Goal: Information Seeking & Learning: Understand process/instructions

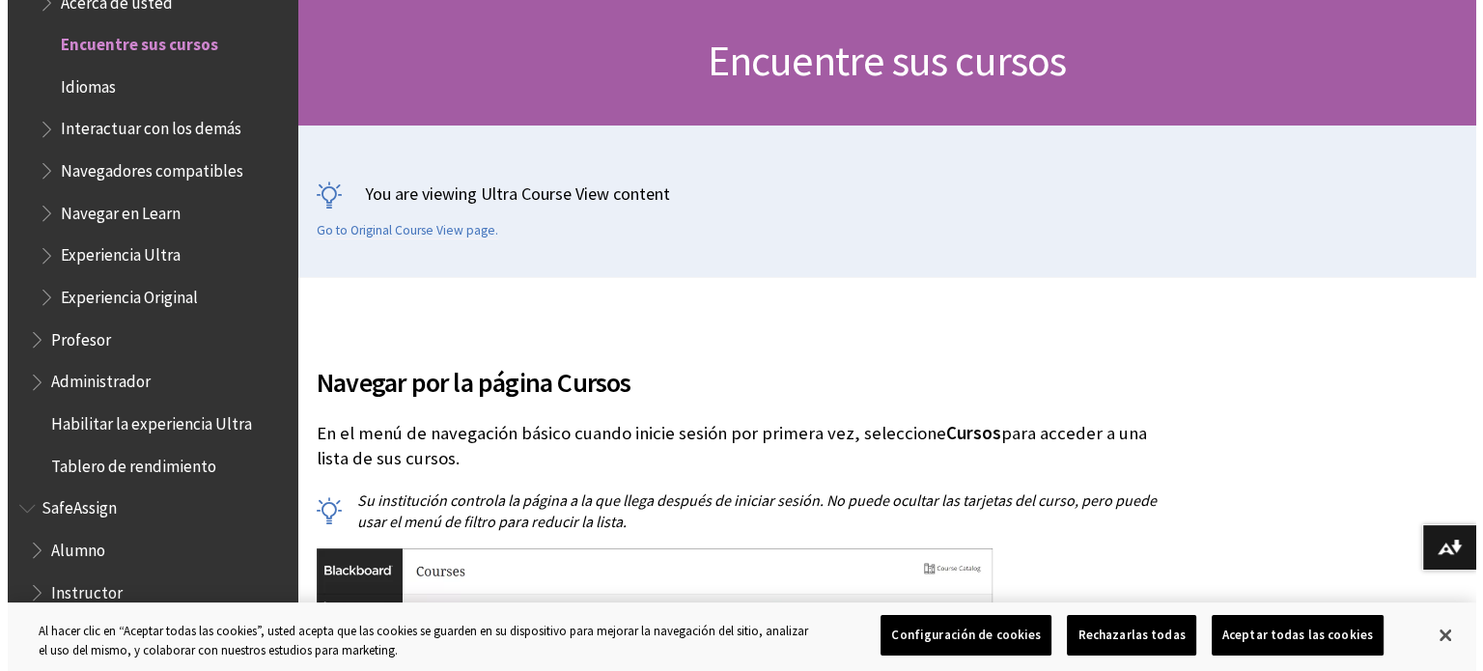
scroll to position [183, 0]
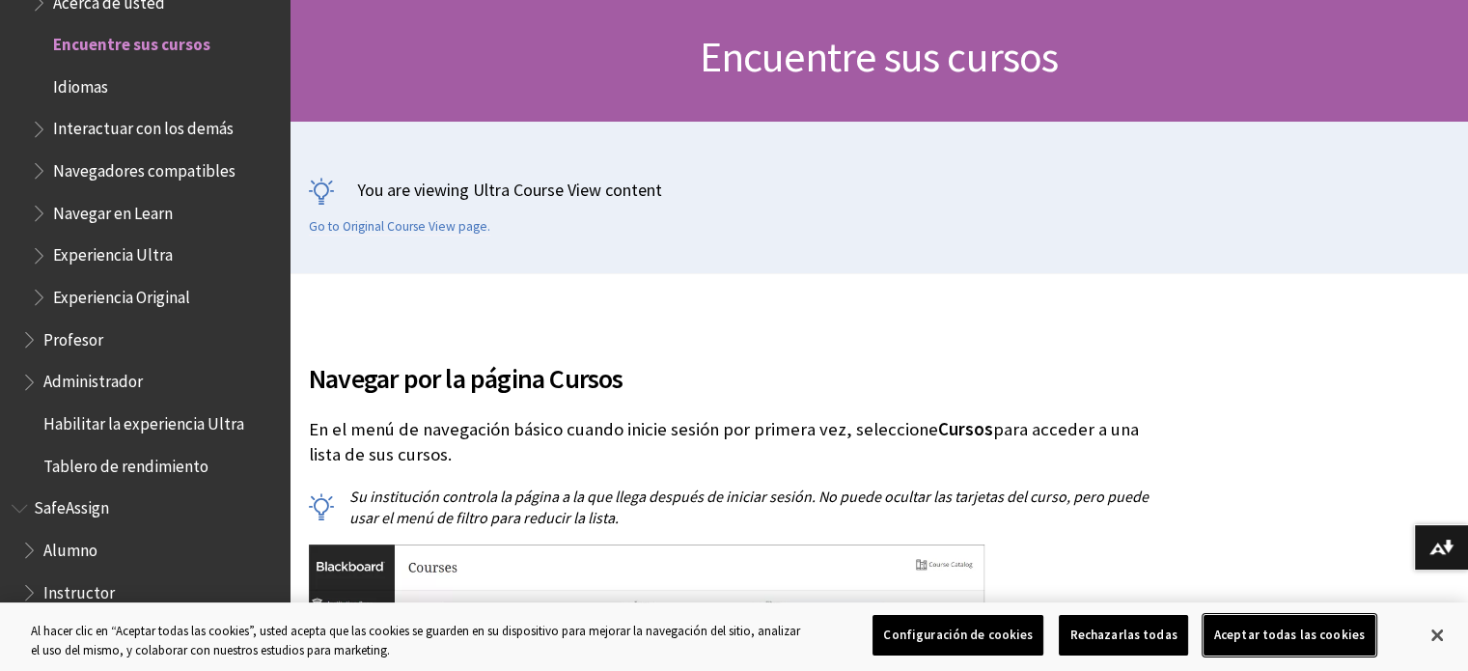
click at [1293, 626] on button "Aceptar todas las cookies" at bounding box center [1290, 635] width 172 height 41
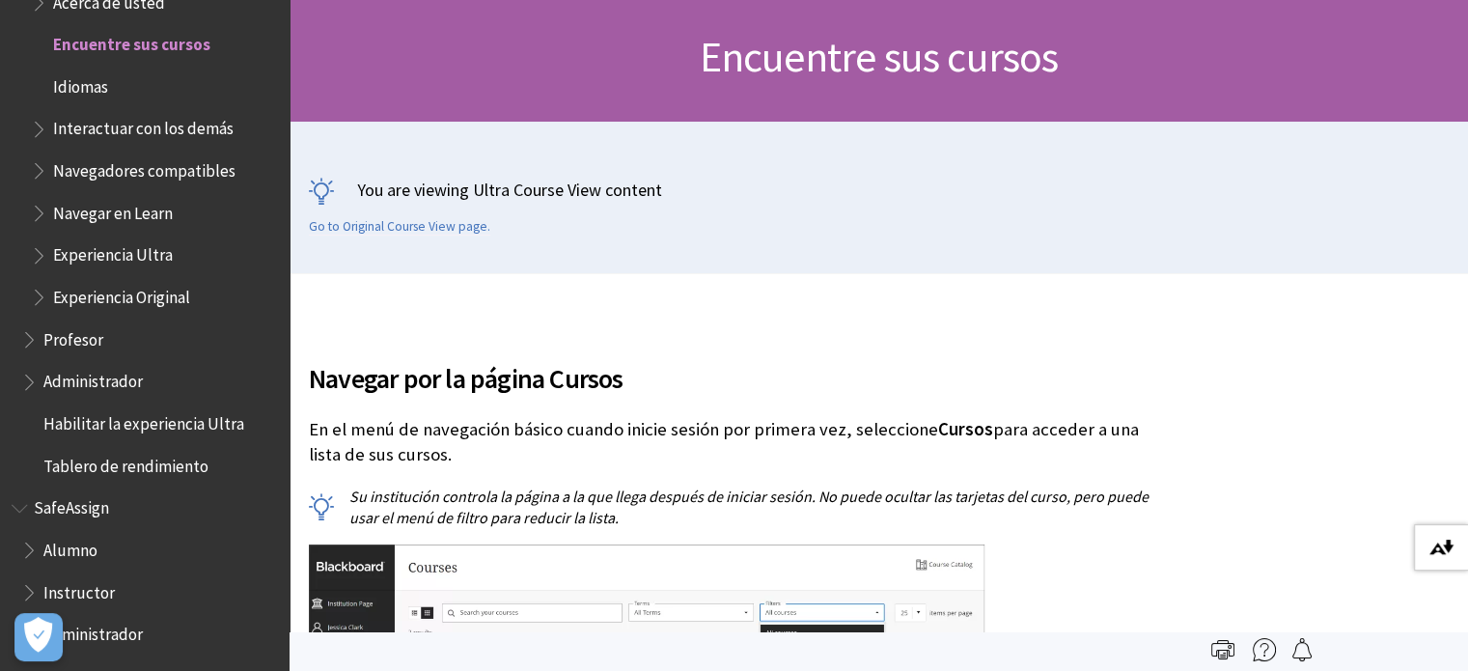
click at [1428, 561] on button "Descargar formatos alternativos..." at bounding box center [1441, 547] width 54 height 46
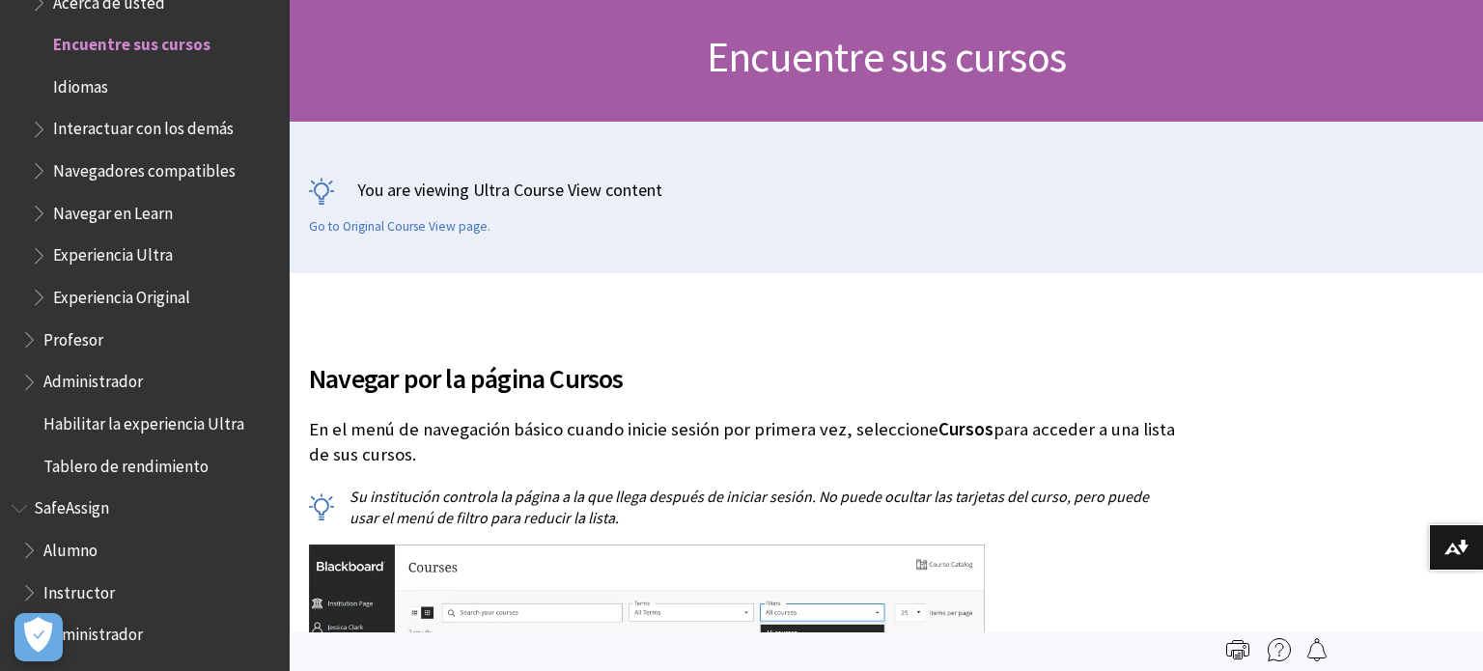
click at [1289, 651] on img at bounding box center [1278, 649] width 23 height 23
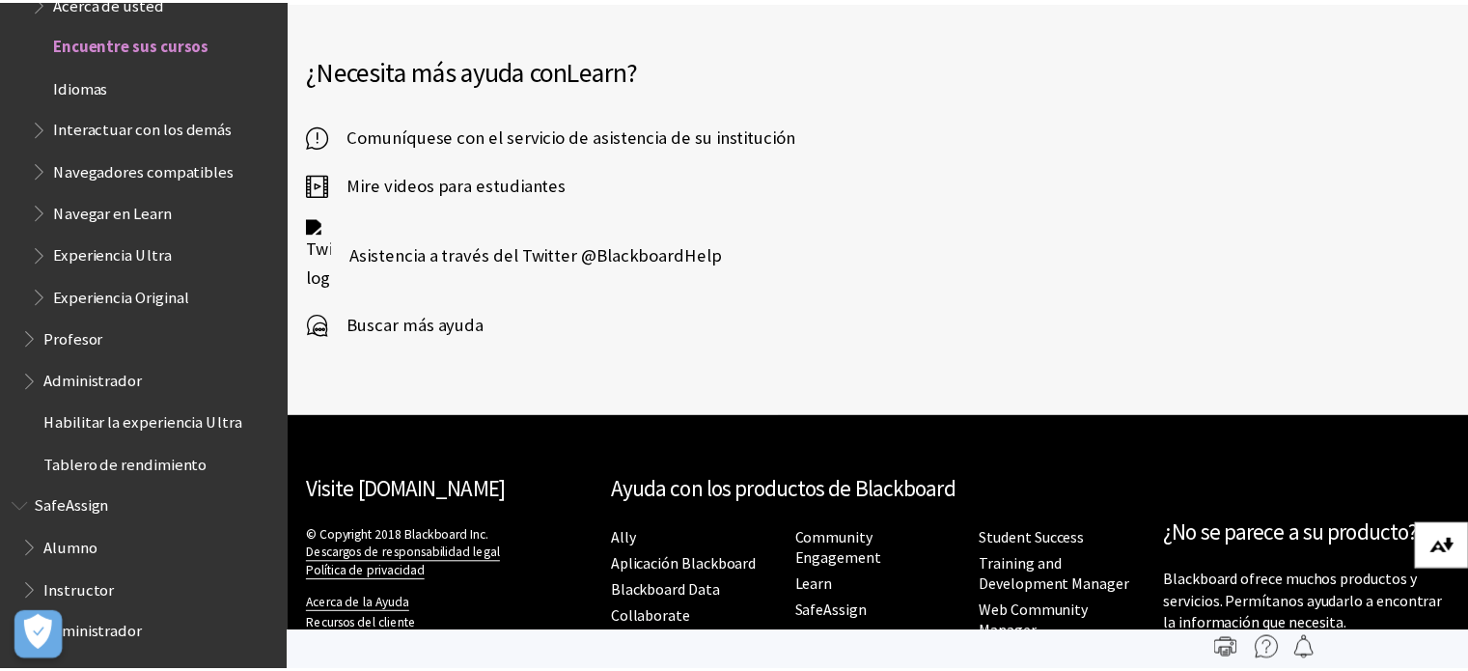
scroll to position [4488, 0]
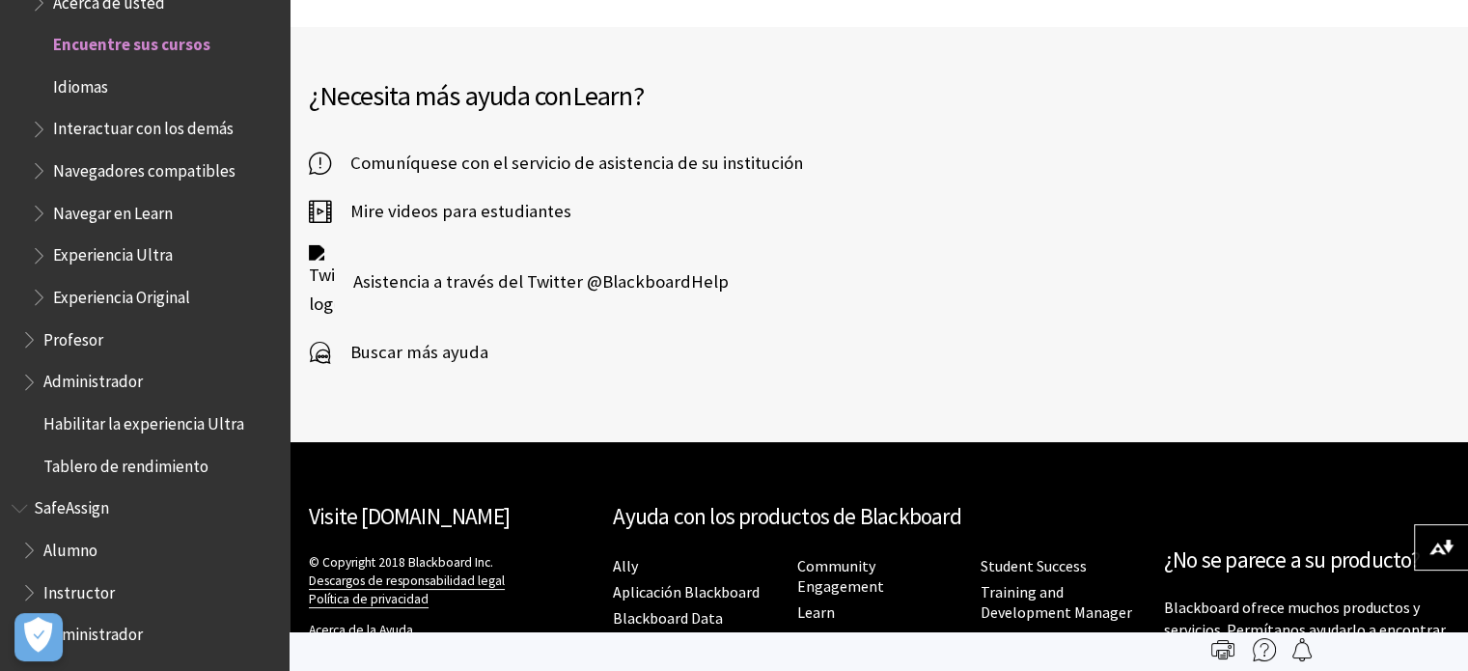
click at [1268, 652] on img at bounding box center [1264, 649] width 23 height 23
click at [62, 516] on span "SafeAssign" at bounding box center [71, 504] width 75 height 26
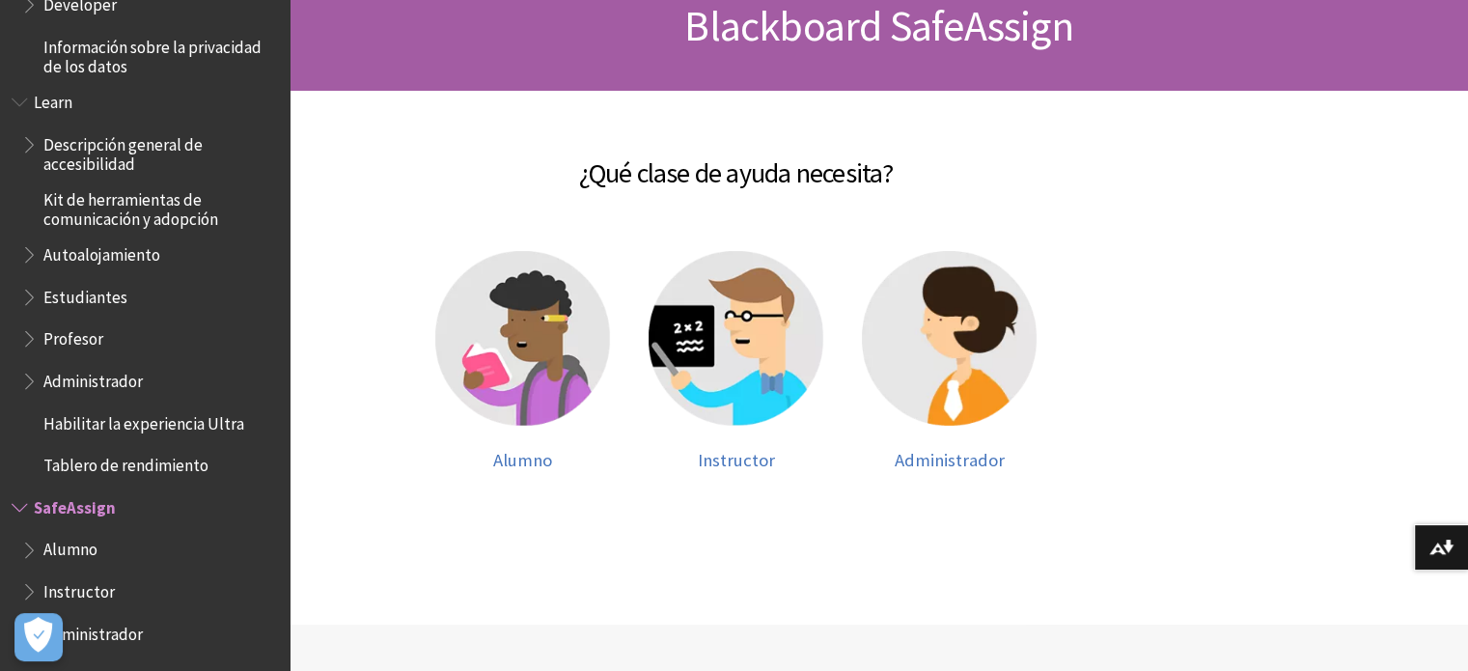
scroll to position [215, 0]
click at [467, 409] on img at bounding box center [522, 337] width 175 height 175
click at [569, 374] on img at bounding box center [522, 337] width 175 height 175
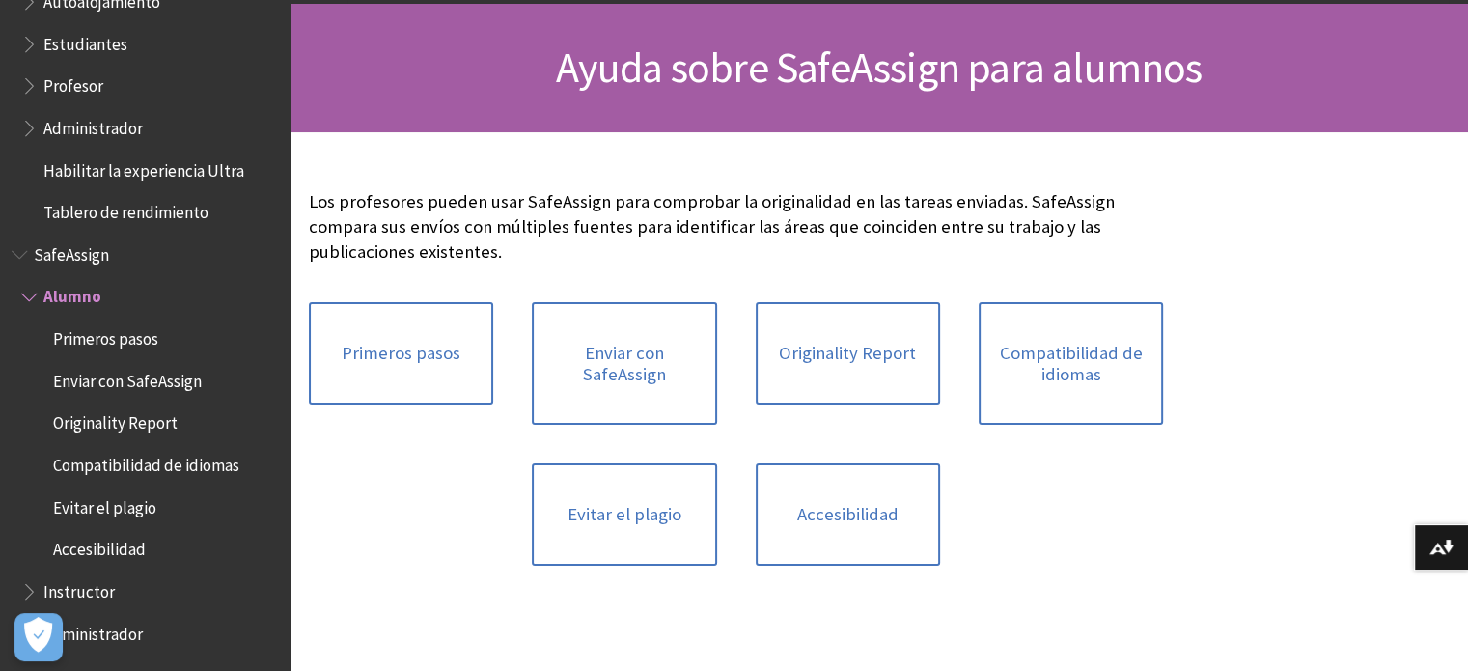
scroll to position [174, 0]
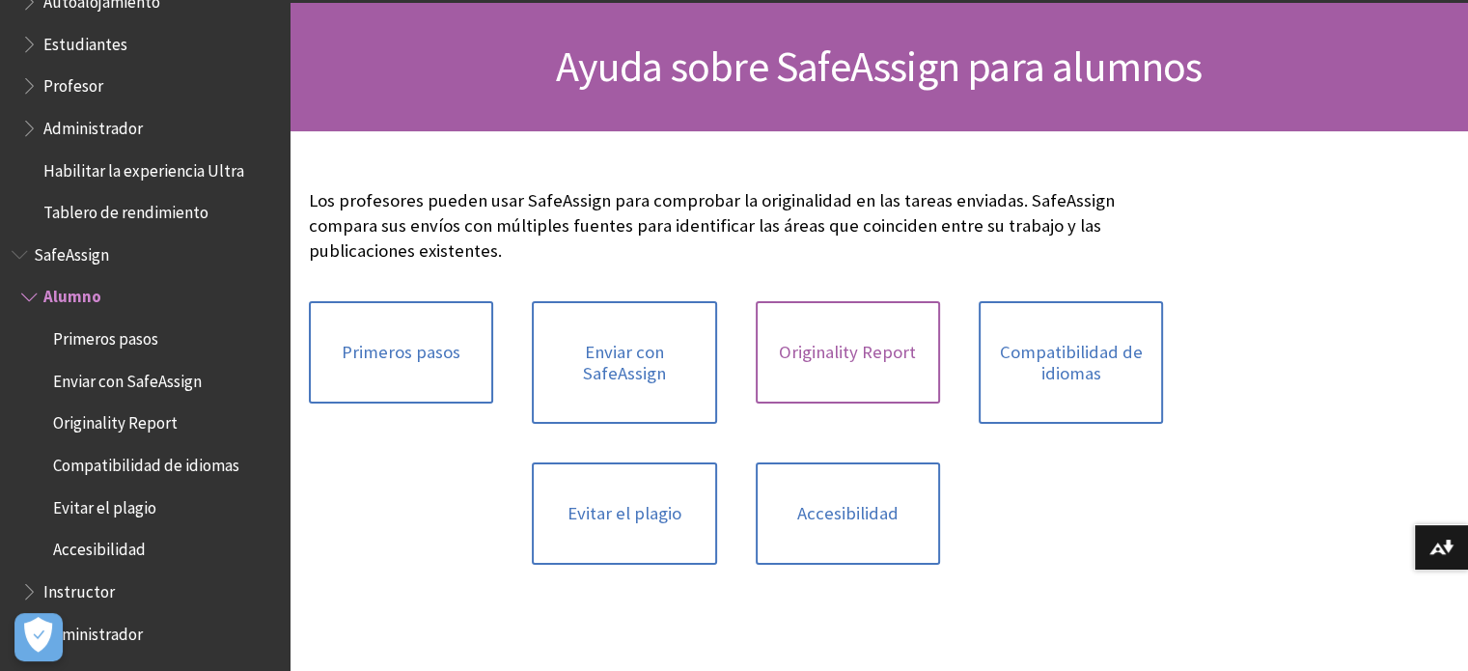
click at [818, 343] on link "Originality Report" at bounding box center [848, 352] width 184 height 102
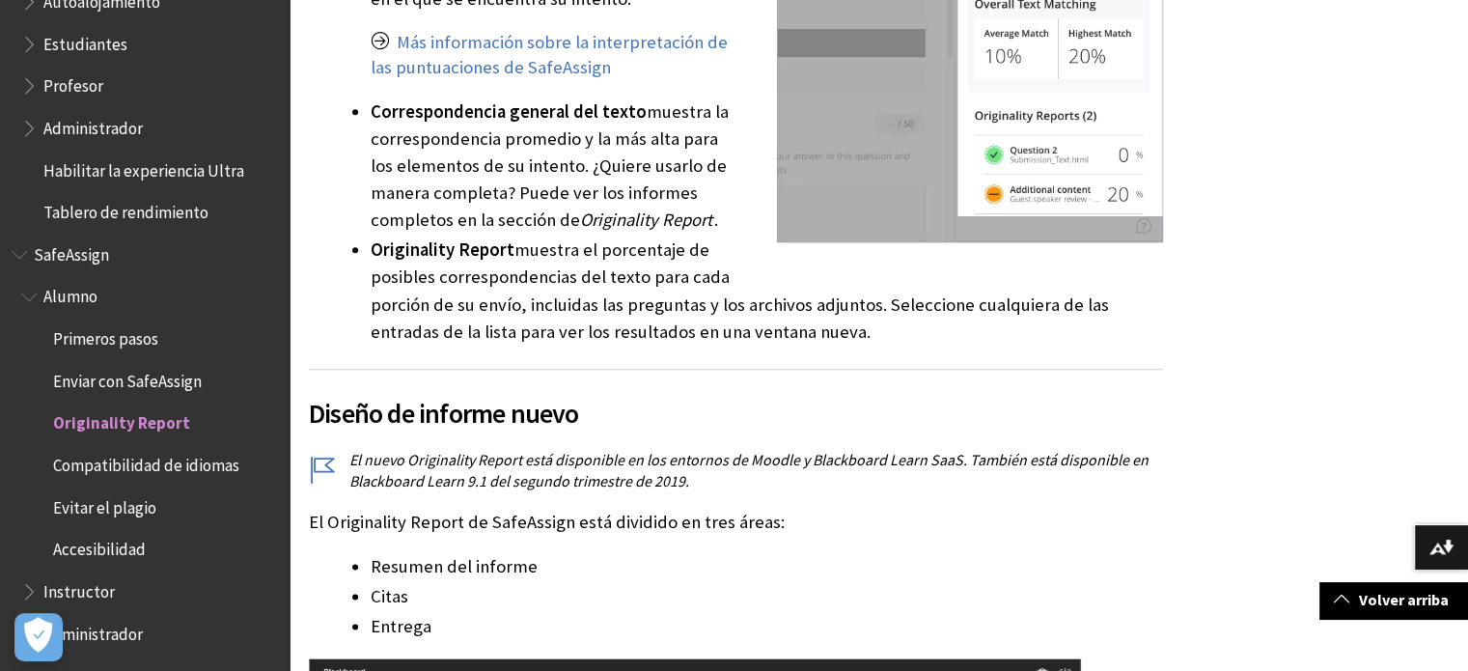
scroll to position [2440, 0]
